Goal: Task Accomplishment & Management: Manage account settings

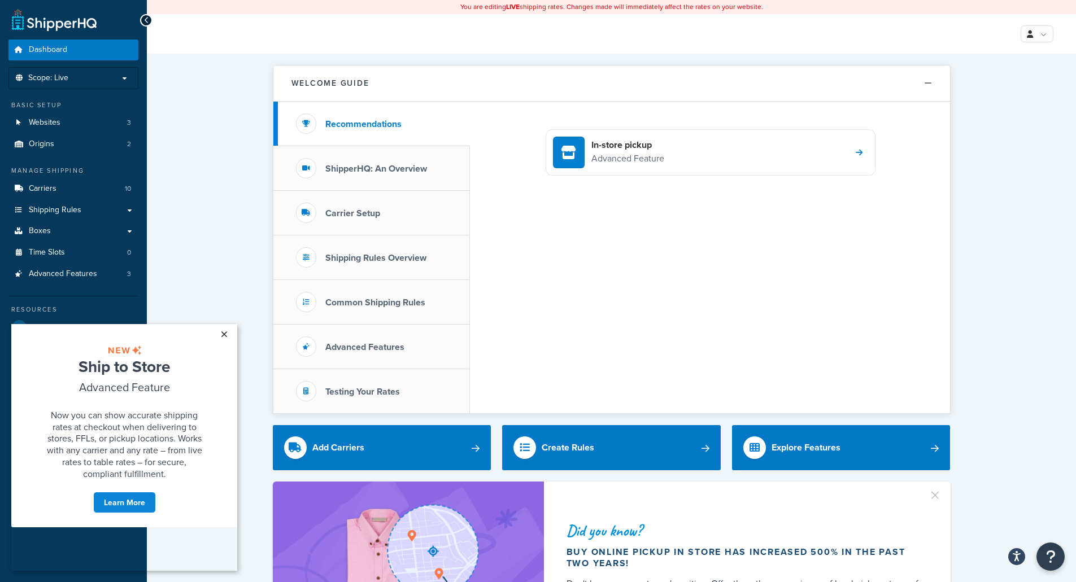
click at [227, 333] on link "×" at bounding box center [224, 334] width 20 height 20
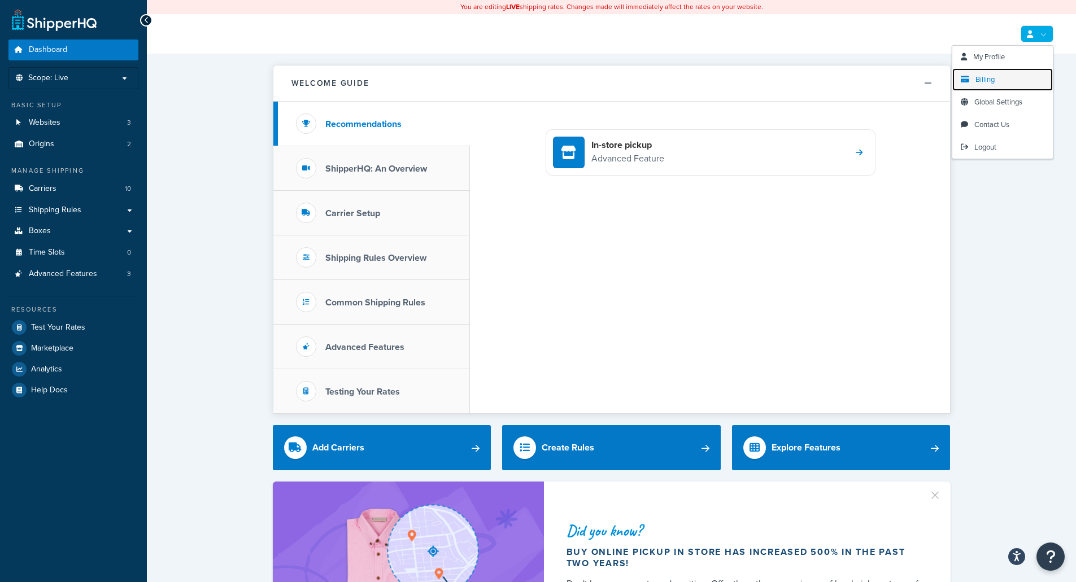
click at [993, 81] on span "Billing" at bounding box center [984, 79] width 19 height 11
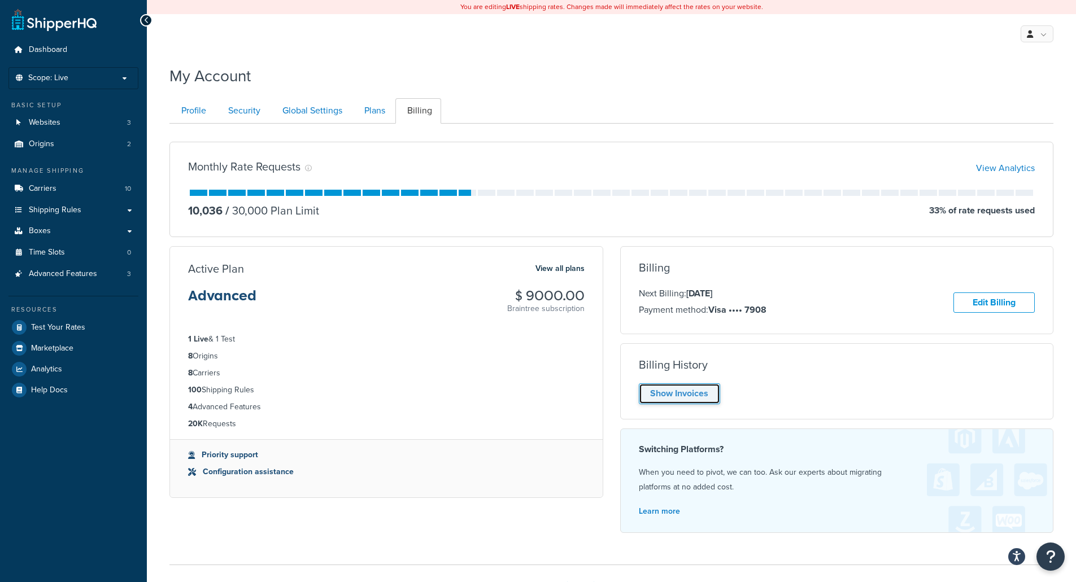
click at [687, 395] on link "Show Invoices" at bounding box center [679, 394] width 81 height 21
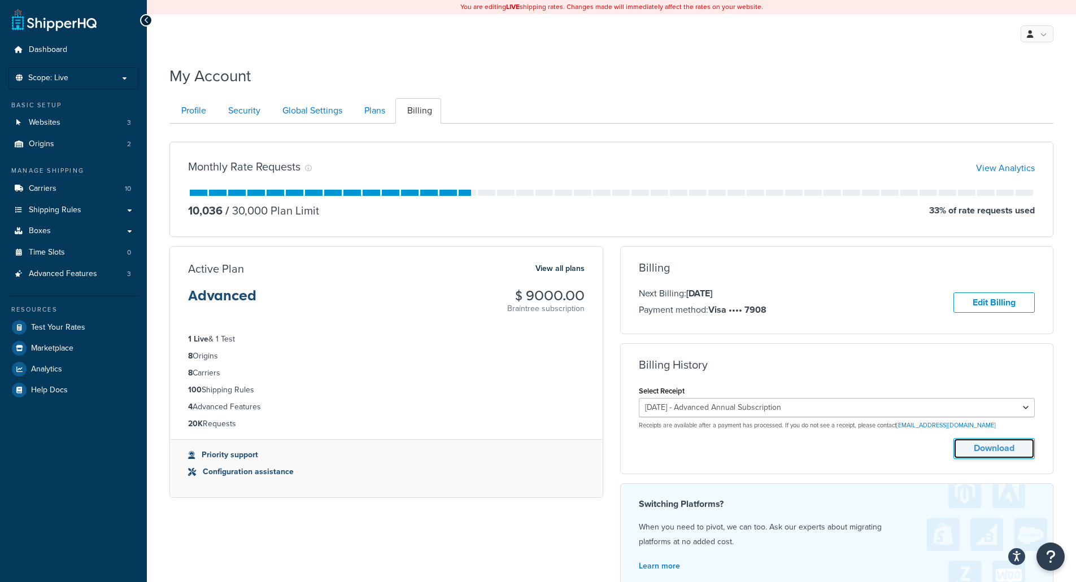
click at [993, 451] on button "Download" at bounding box center [993, 448] width 81 height 21
